Goal: Task Accomplishment & Management: Complete application form

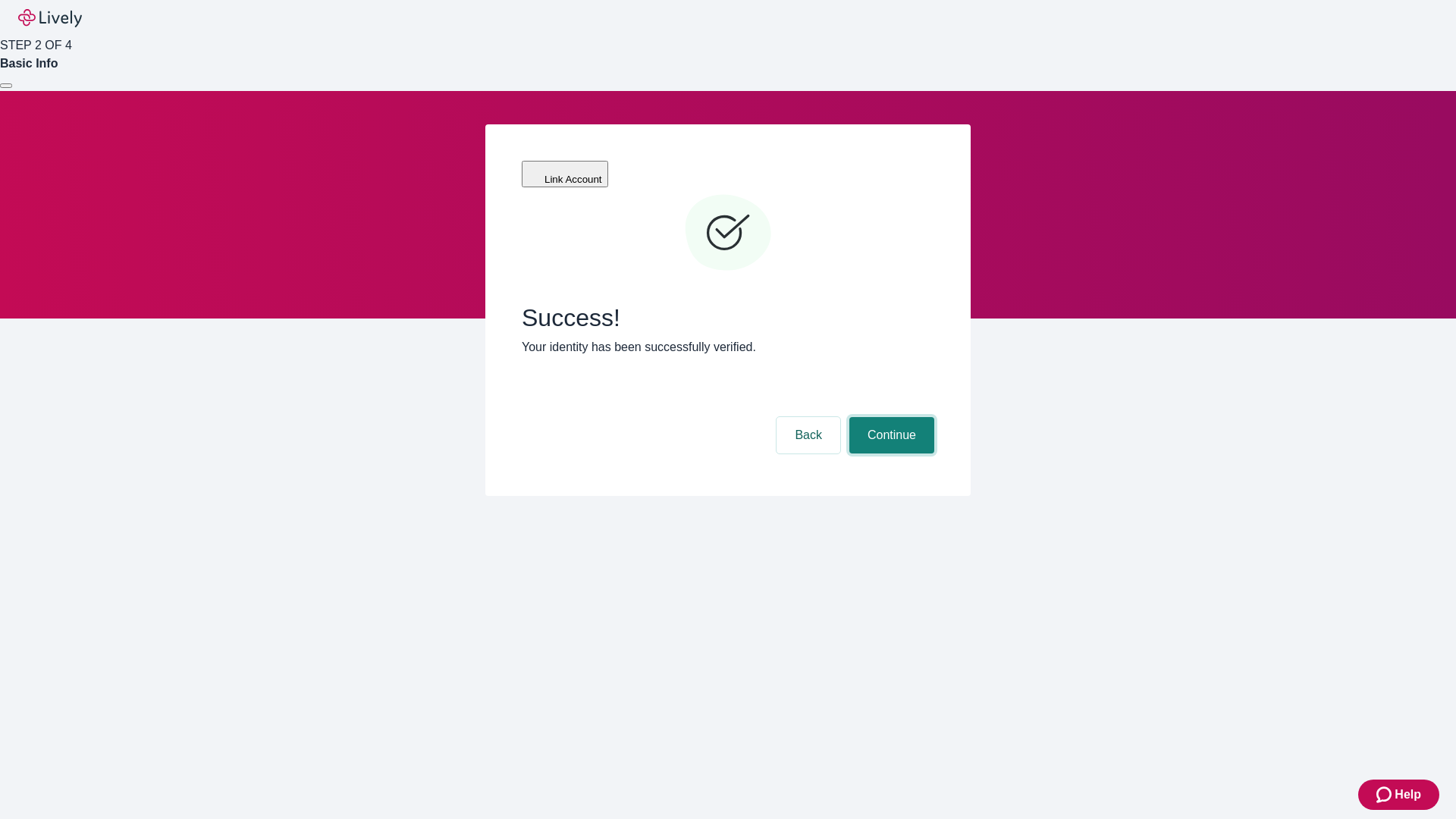
click at [890, 417] on button "Continue" at bounding box center [892, 435] width 85 height 36
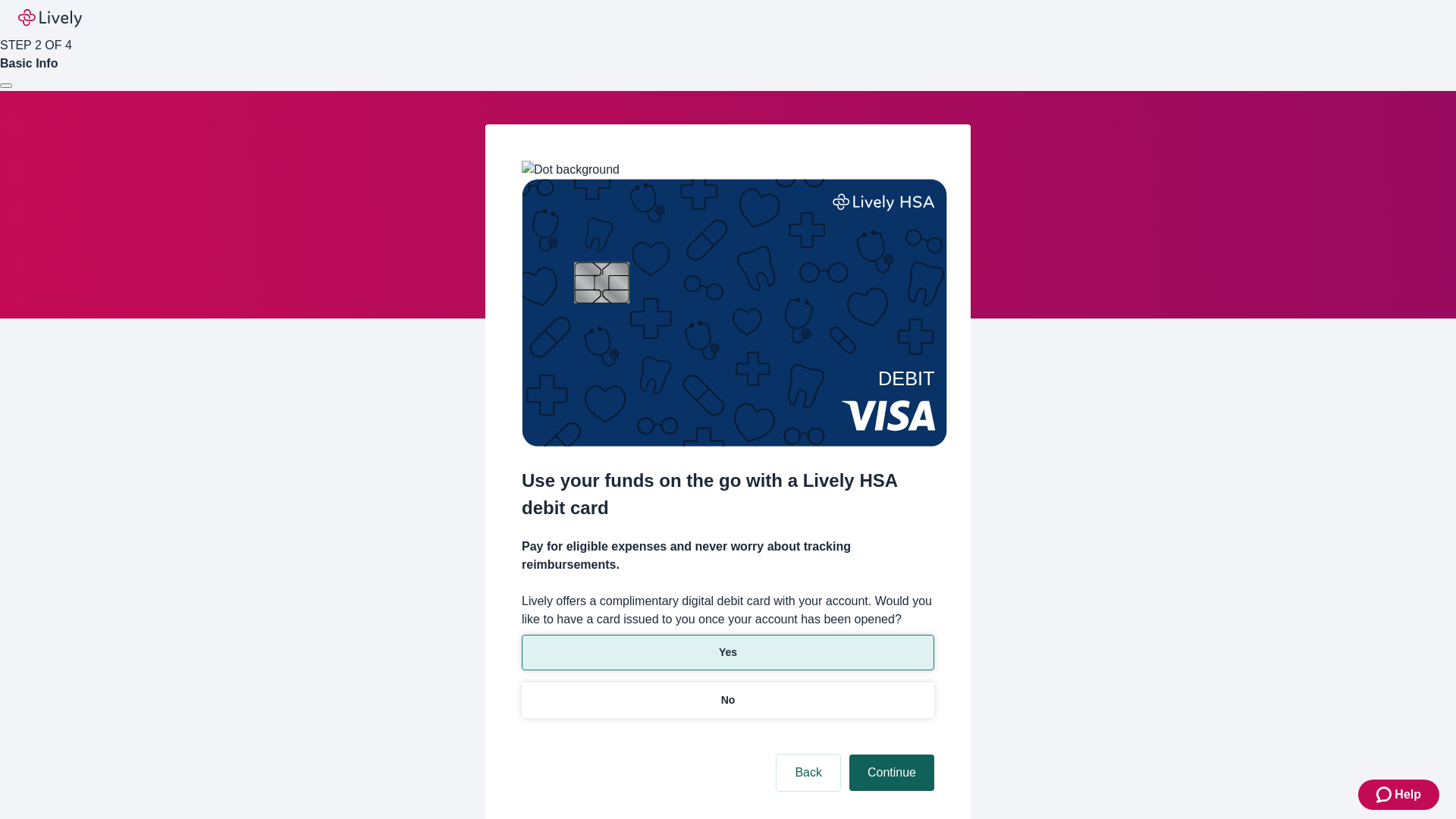
click at [727, 644] on p "Yes" at bounding box center [728, 652] width 19 height 16
click at [890, 755] on button "Continue" at bounding box center [892, 773] width 85 height 36
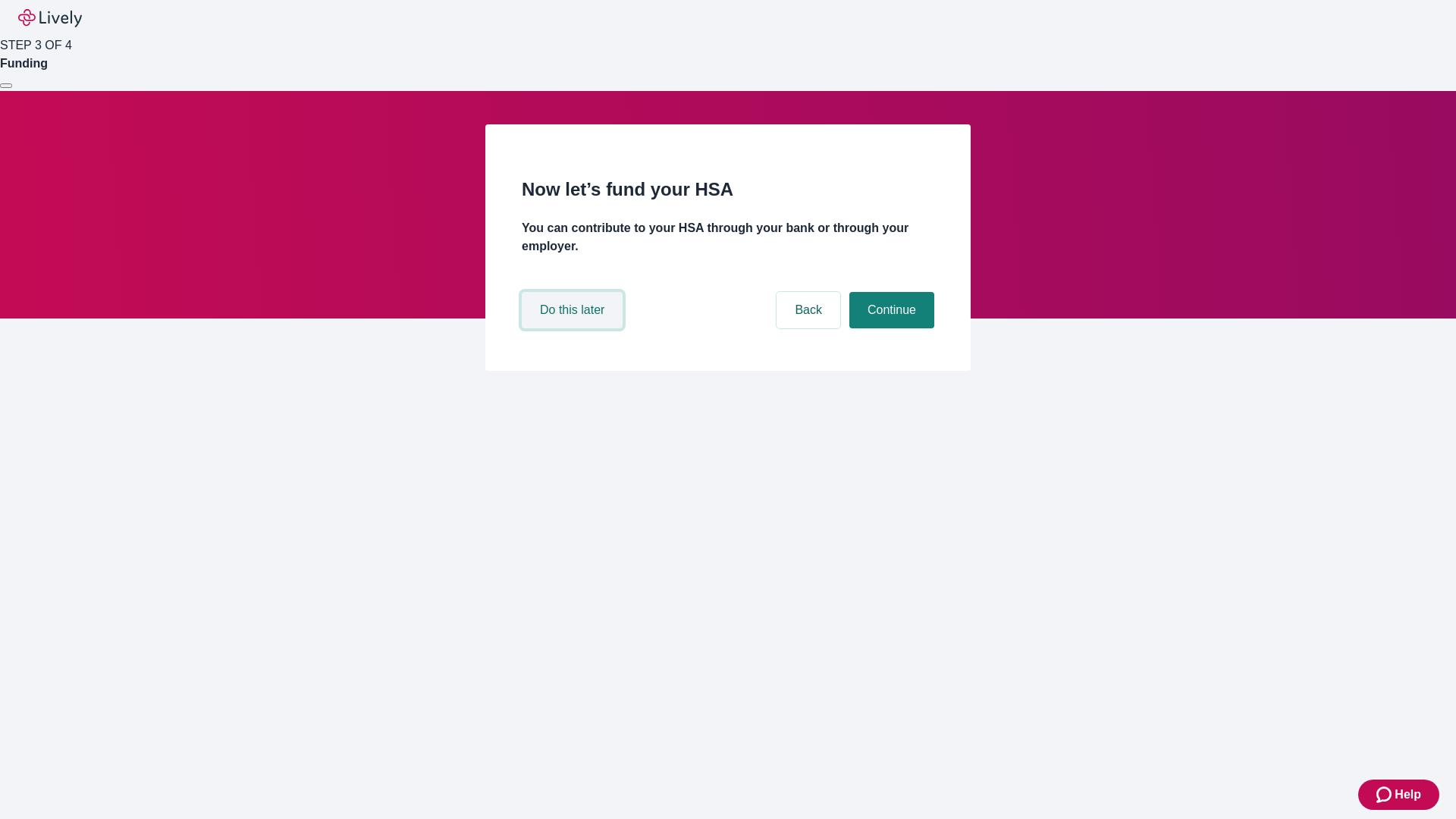
click at [575, 328] on button "Do this later" at bounding box center [572, 310] width 100 height 36
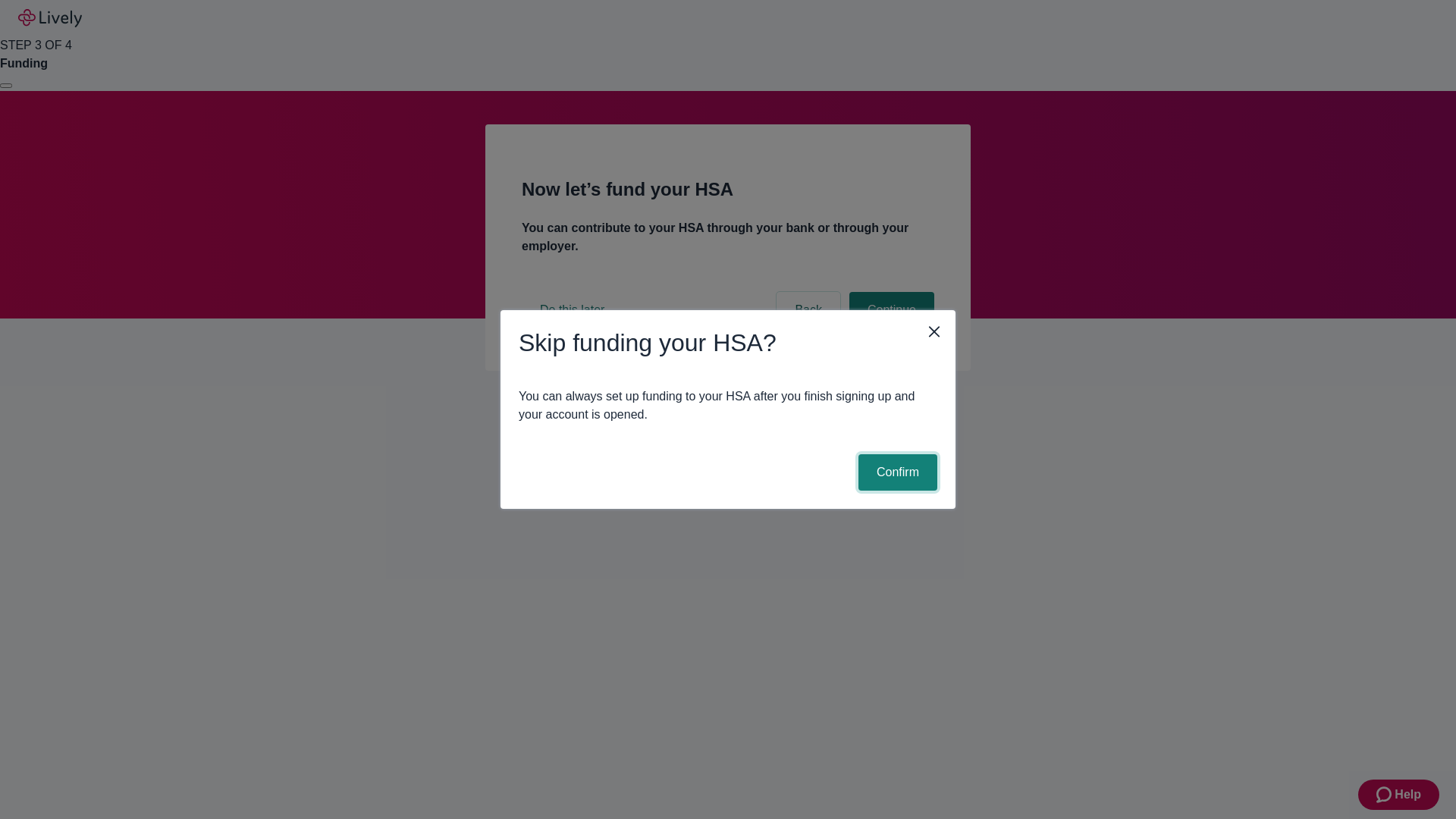
click at [895, 472] on button "Confirm" at bounding box center [897, 472] width 79 height 36
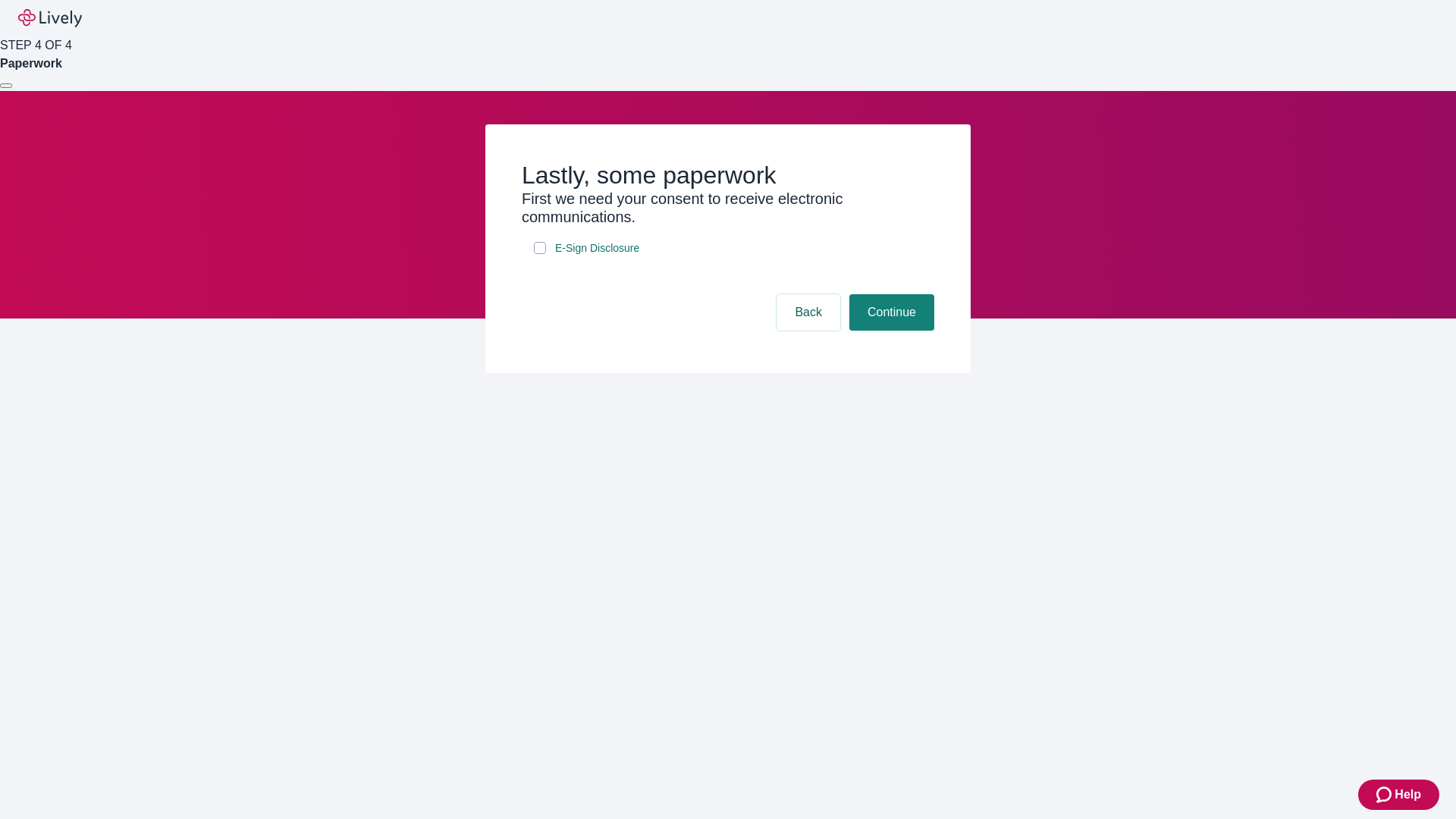
click at [540, 254] on input "E-Sign Disclosure" at bounding box center [539, 247] width 12 height 12
checkbox input "true"
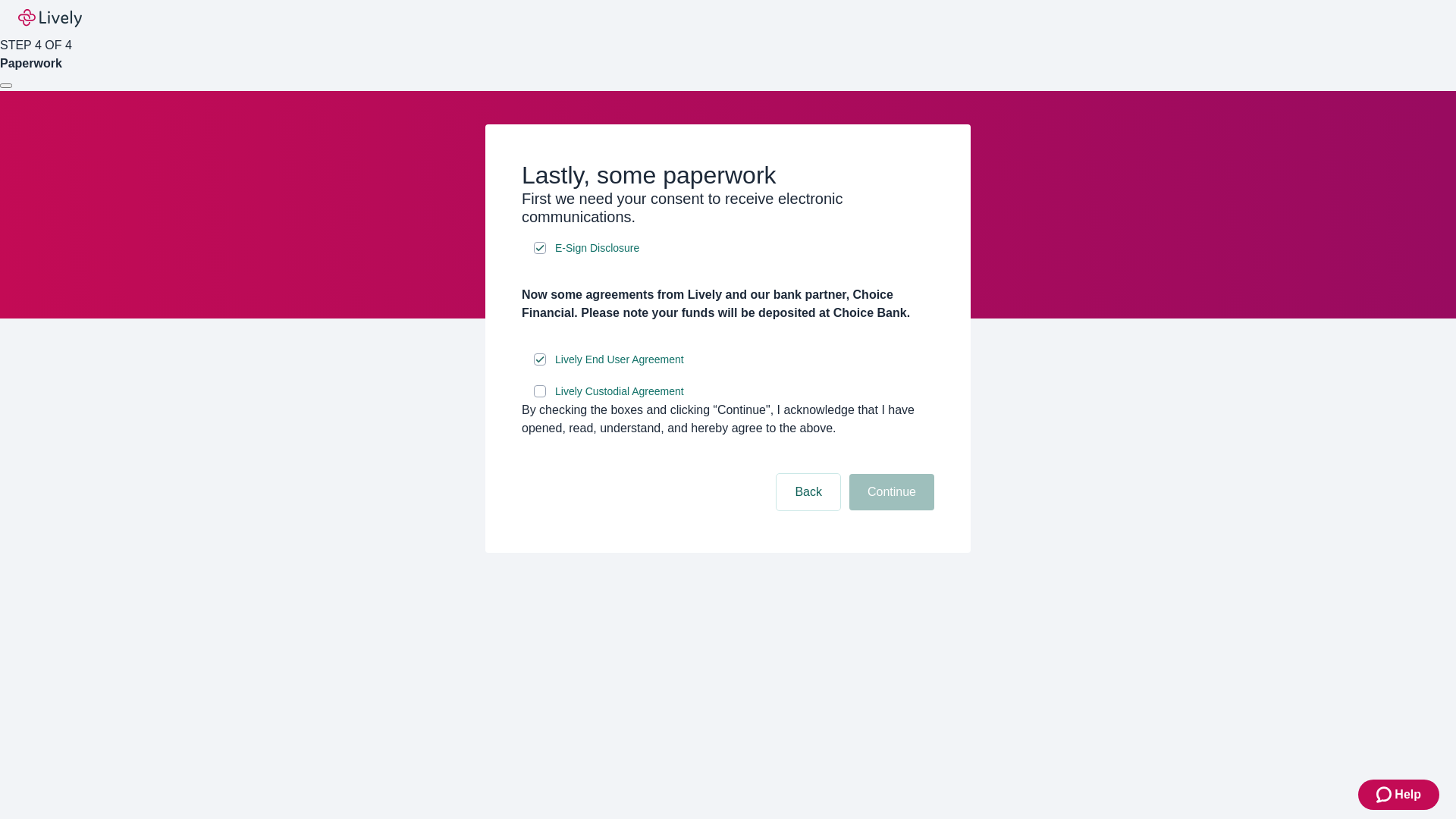
click at [540, 397] on input "Lively Custodial Agreement" at bounding box center [539, 390] width 12 height 12
checkbox input "true"
click at [890, 510] on button "Continue" at bounding box center [892, 492] width 85 height 36
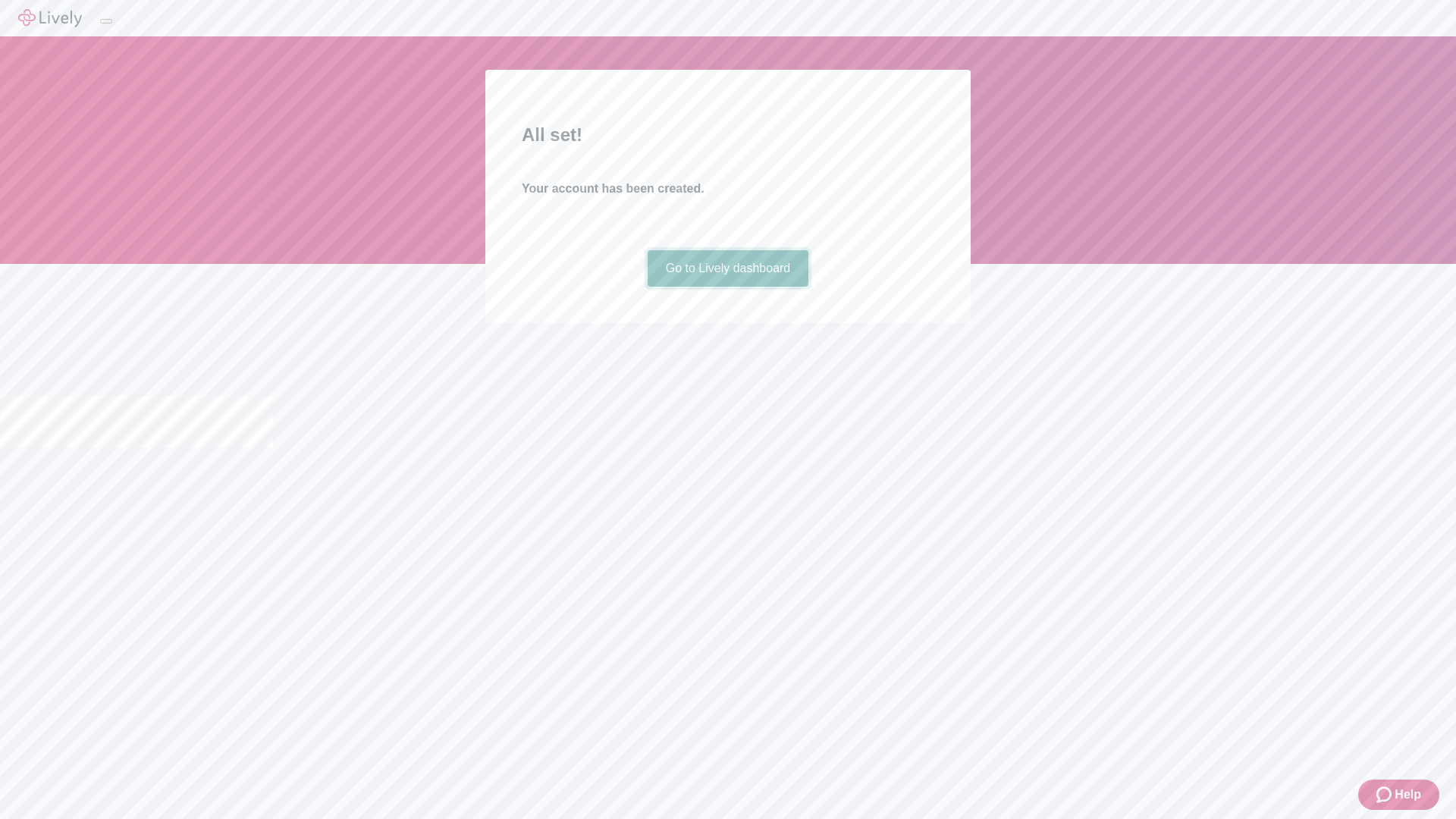
click at [727, 286] on link "Go to Lively dashboard" at bounding box center [729, 268] width 162 height 36
